Goal: Transaction & Acquisition: Purchase product/service

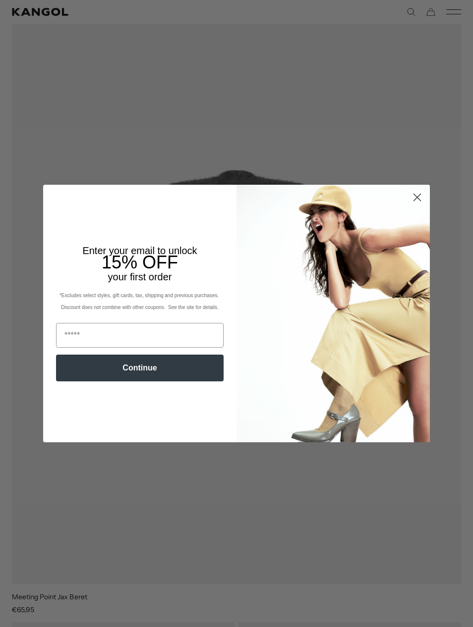
scroll to position [0, 204]
click at [418, 223] on img "POPUP Form" at bounding box center [332, 314] width 193 height 258
click at [413, 206] on circle "Close dialog" at bounding box center [417, 197] width 16 height 16
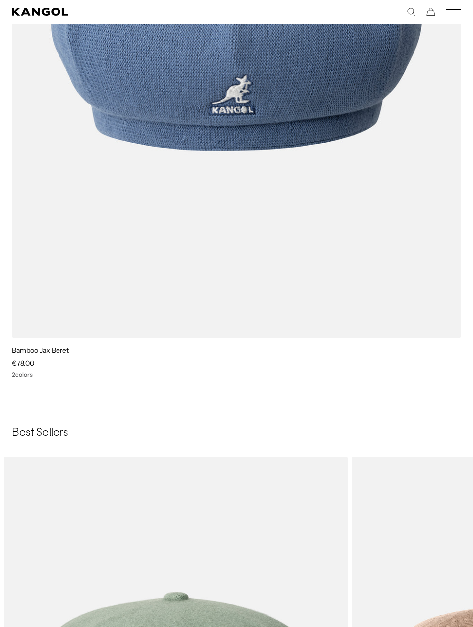
scroll to position [2348, 0]
click at [38, 362] on div "Sale Price €78,00" at bounding box center [236, 363] width 449 height 9
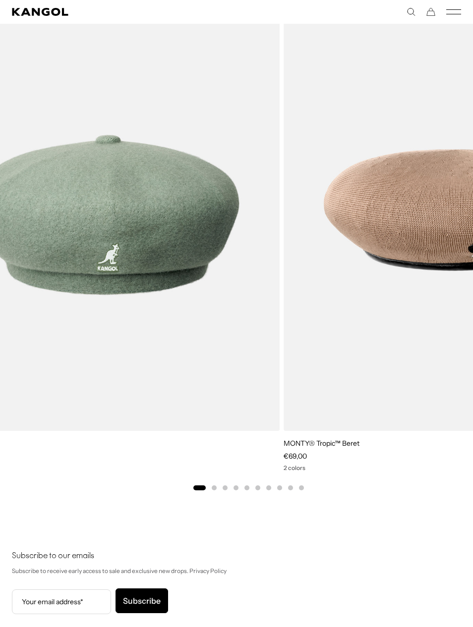
scroll to position [0, 0]
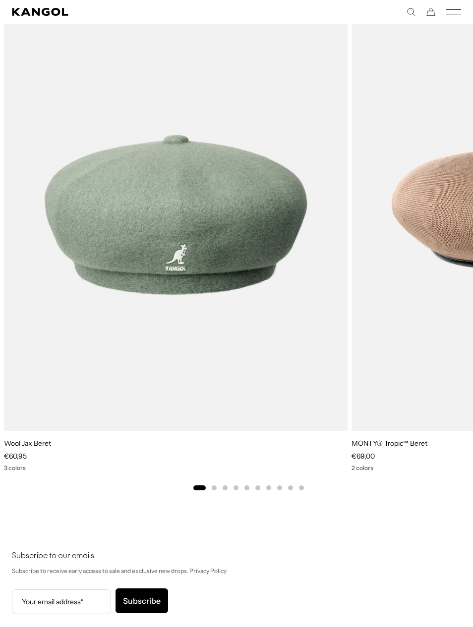
click at [24, 446] on link "Wool Jax Beret" at bounding box center [27, 443] width 47 height 9
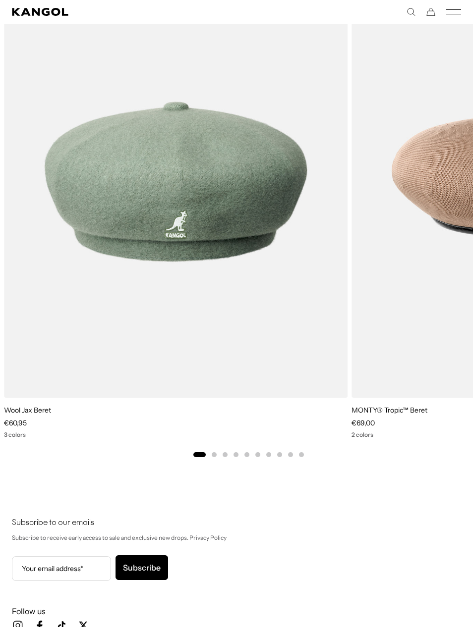
scroll to position [0, 204]
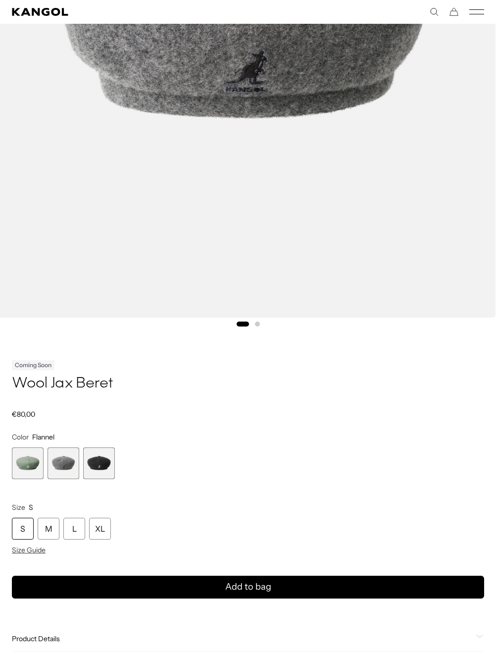
scroll to position [412, 0]
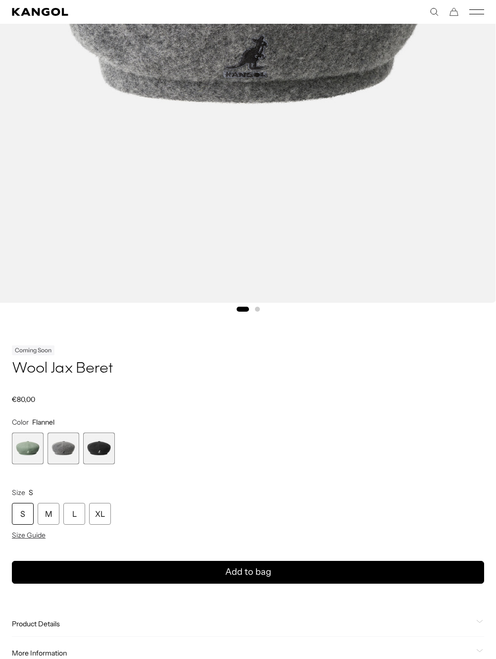
click at [89, 459] on span "3 of 3" at bounding box center [99, 449] width 32 height 32
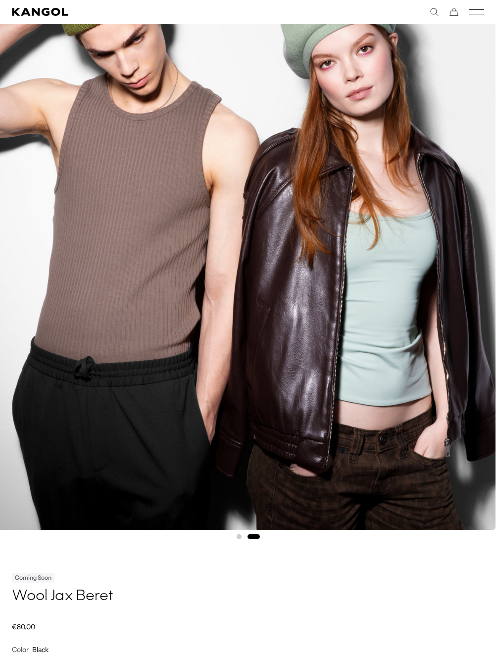
scroll to position [0, 204]
